Goal: Information Seeking & Learning: Understand process/instructions

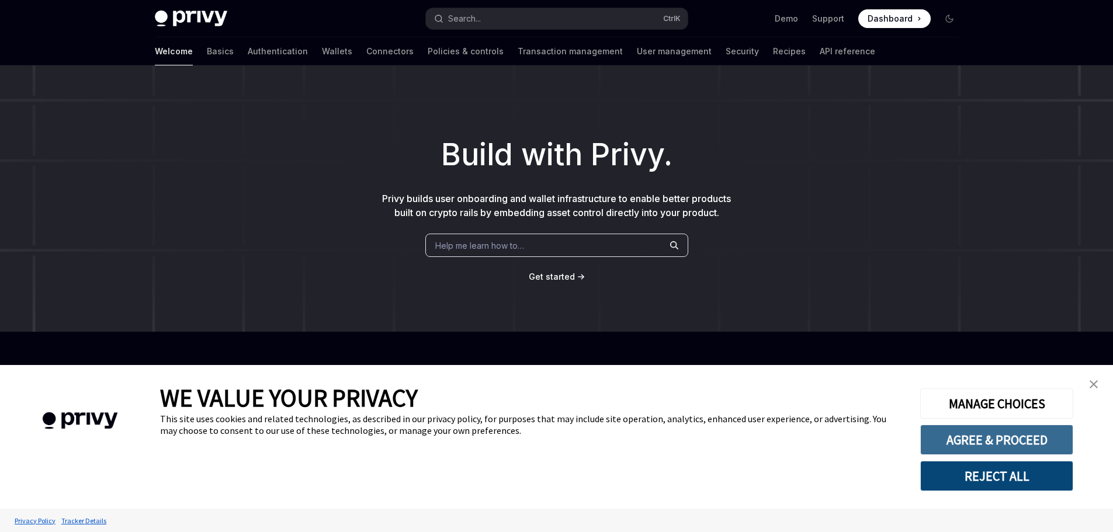
click at [1008, 439] on button "AGREE & PROCEED" at bounding box center [996, 440] width 153 height 30
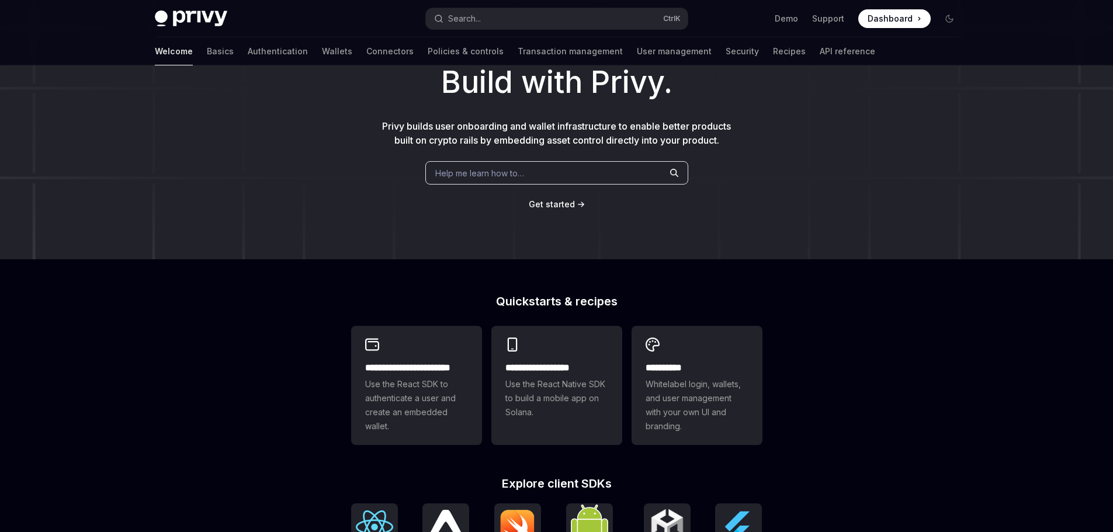
scroll to position [72, 0]
click at [897, 17] on span "Dashboard" at bounding box center [890, 19] width 45 height 12
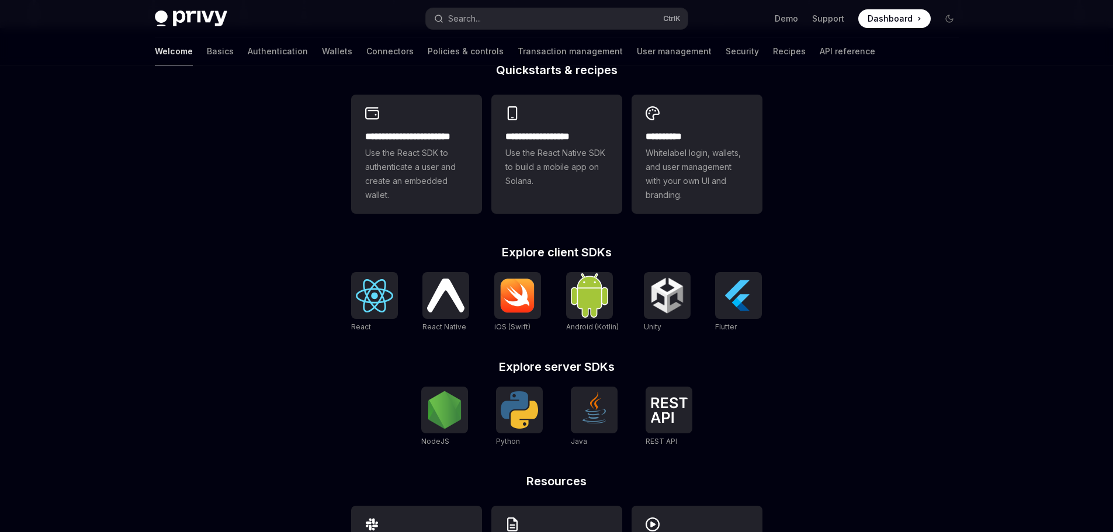
scroll to position [304, 0]
click at [523, 19] on button "Search... Ctrl K" at bounding box center [557, 18] width 262 height 21
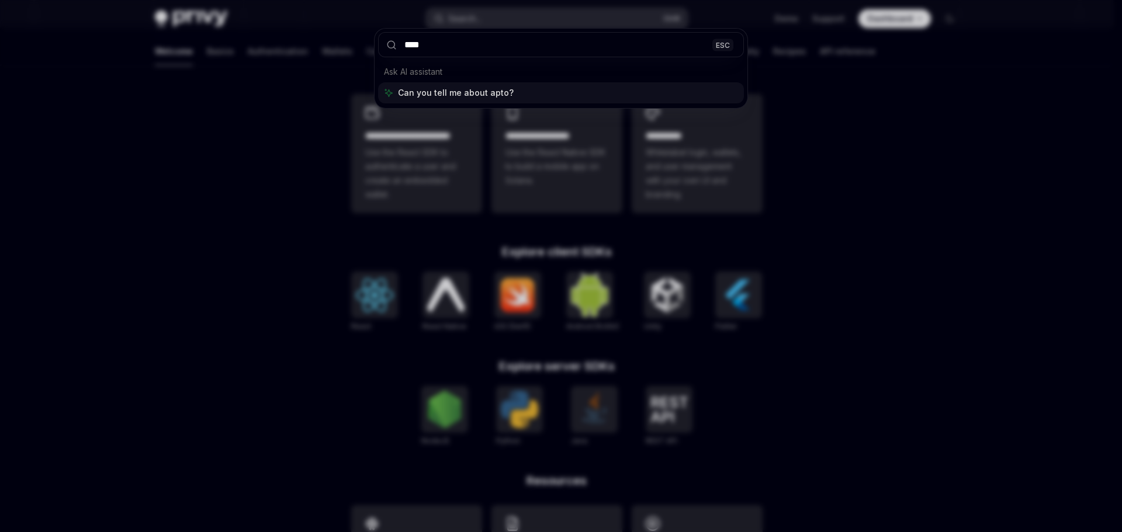
type input "*****"
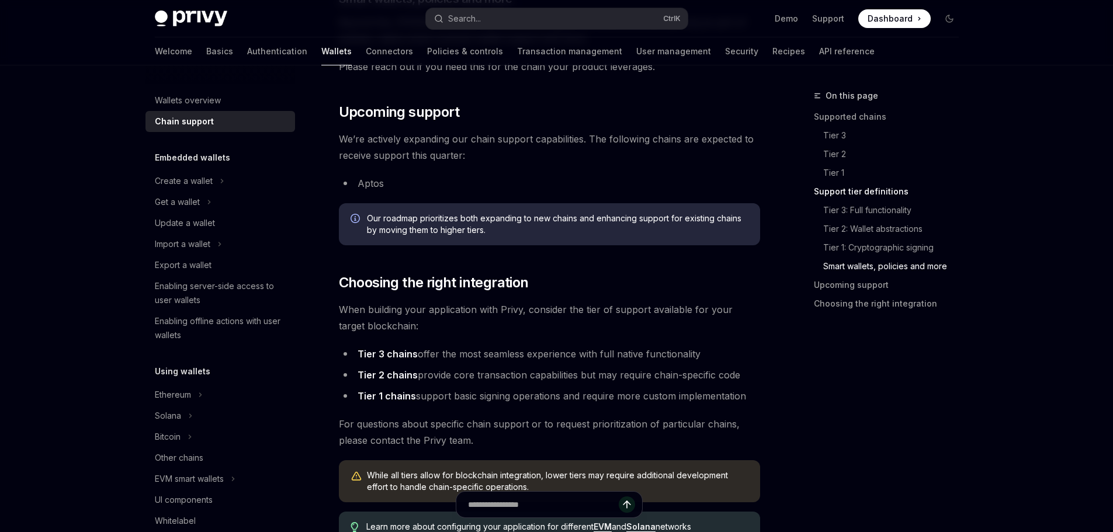
scroll to position [1268, 0]
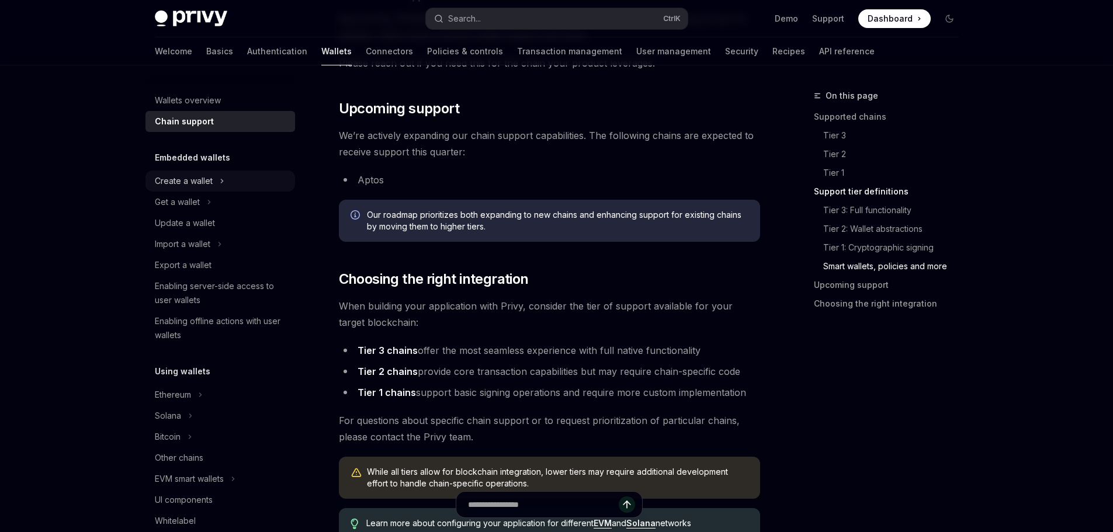
click at [200, 181] on div "Create a wallet" at bounding box center [184, 181] width 58 height 14
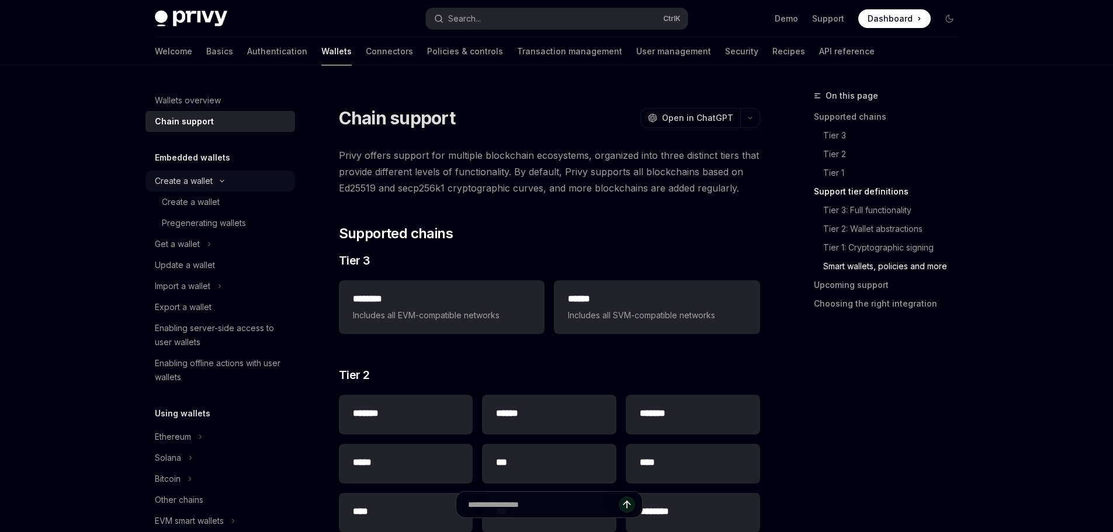
type textarea "*"
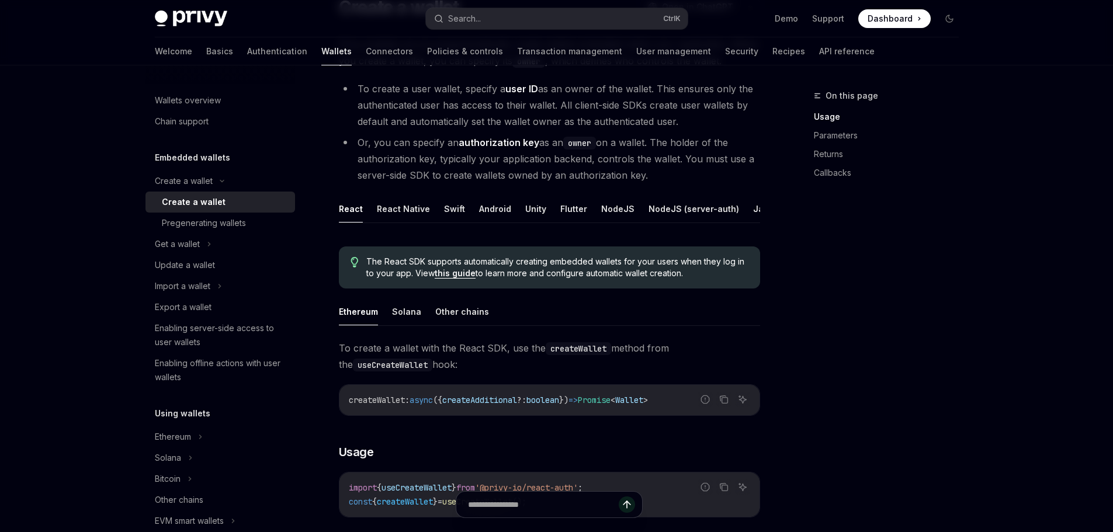
scroll to position [115, 0]
